Goal: Navigation & Orientation: Find specific page/section

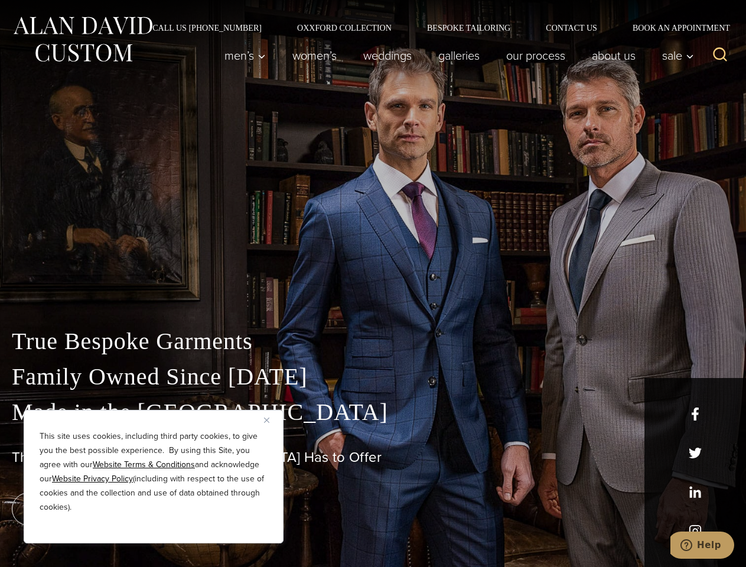
click at [373, 284] on div "True Bespoke Garments Family Owned Since [DATE] Made in [GEOGRAPHIC_DATA] The B…" at bounding box center [373, 416] width 746 height 303
click at [271, 420] on button "Close" at bounding box center [271, 420] width 14 height 14
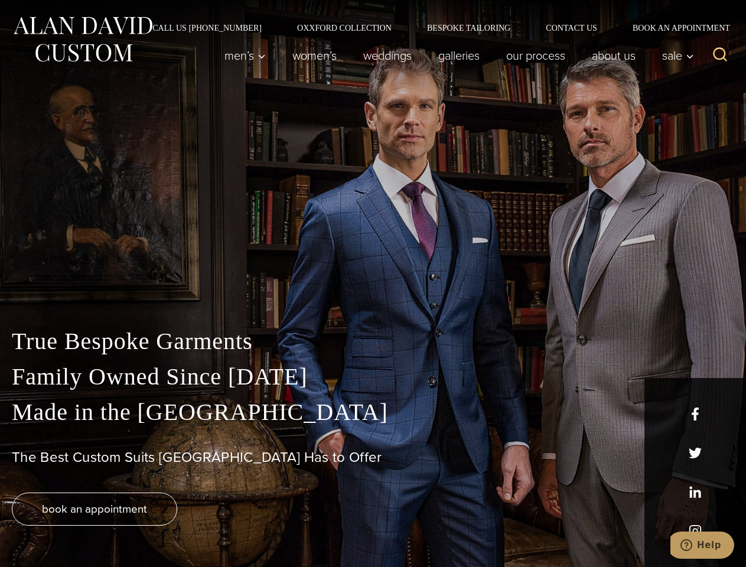
click at [154, 528] on div "True Bespoke Garments Family Owned Since [DATE] Made in [GEOGRAPHIC_DATA] The B…" at bounding box center [373, 445] width 746 height 243
click at [720, 56] on icon "Search" at bounding box center [720, 54] width 17 height 17
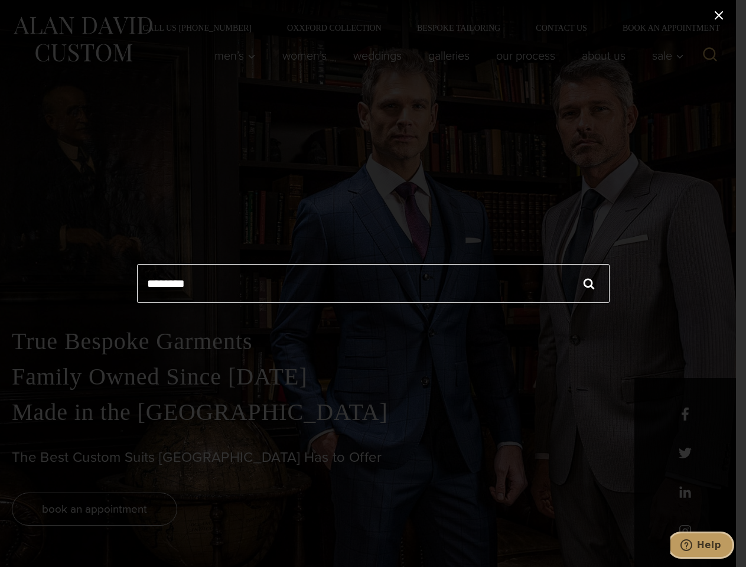
click at [693, 545] on icon "Help" at bounding box center [687, 546] width 12 height 12
